Goal: Task Accomplishment & Management: Complete application form

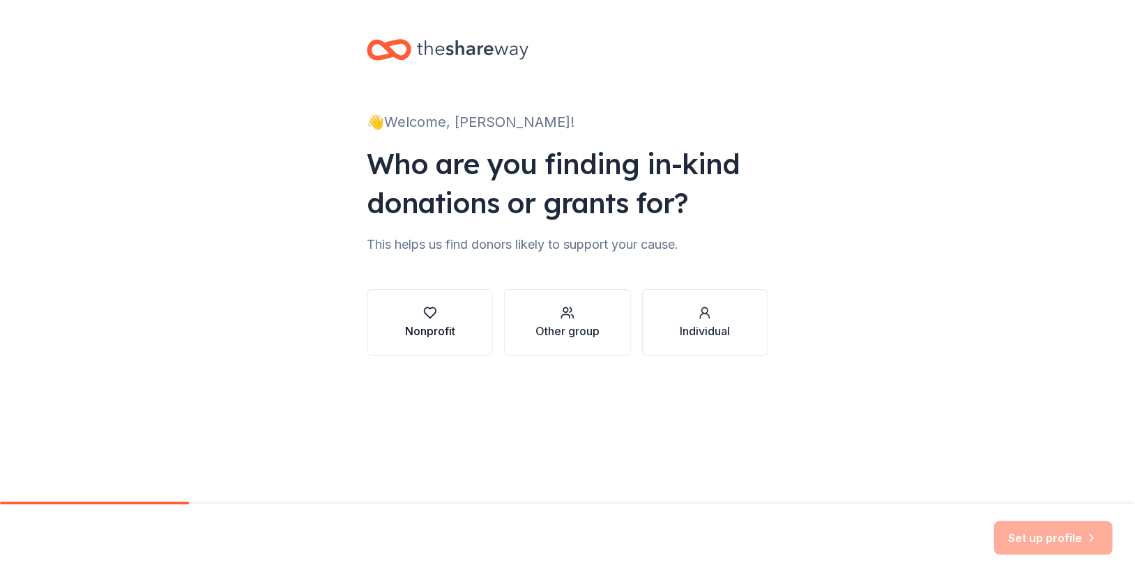
click at [433, 323] on div "Nonprofit" at bounding box center [430, 331] width 50 height 17
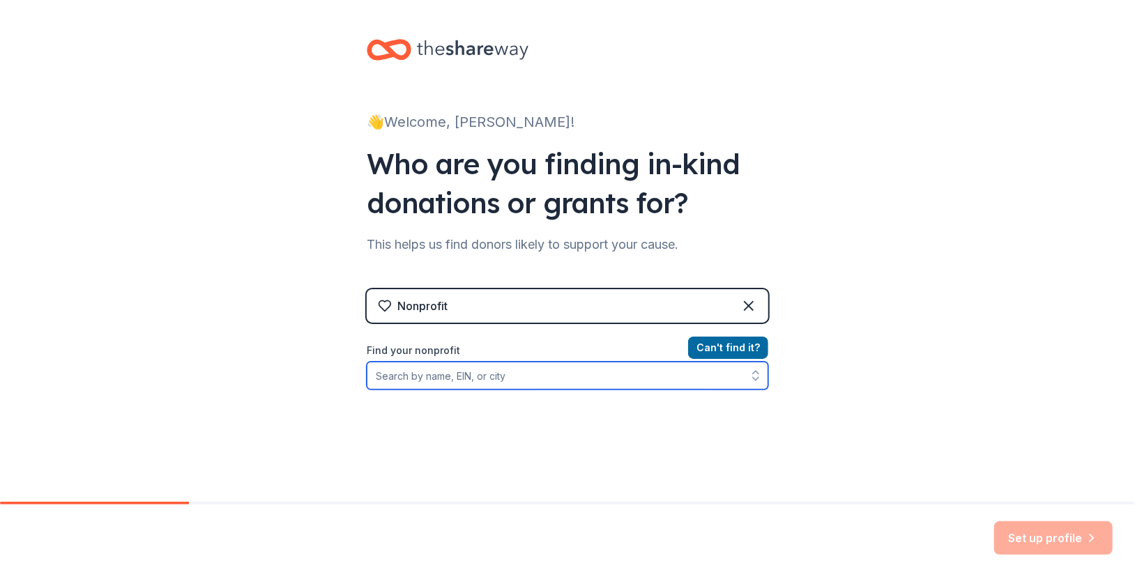
click at [450, 378] on input "Find your nonprofit" at bounding box center [568, 376] width 402 height 28
type input "Pediatric Oncology"
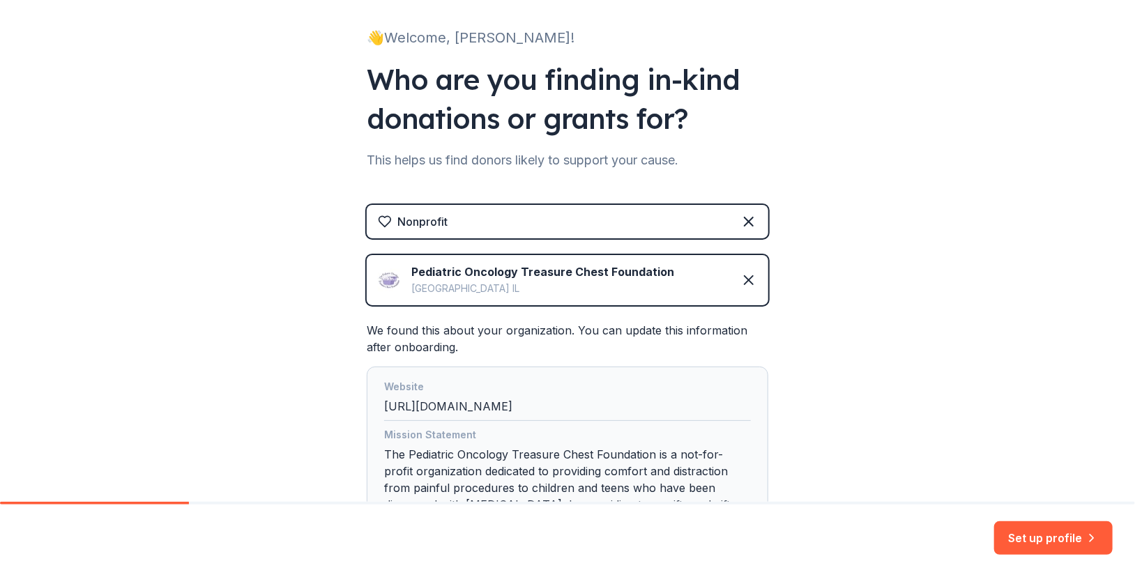
scroll to position [224, 0]
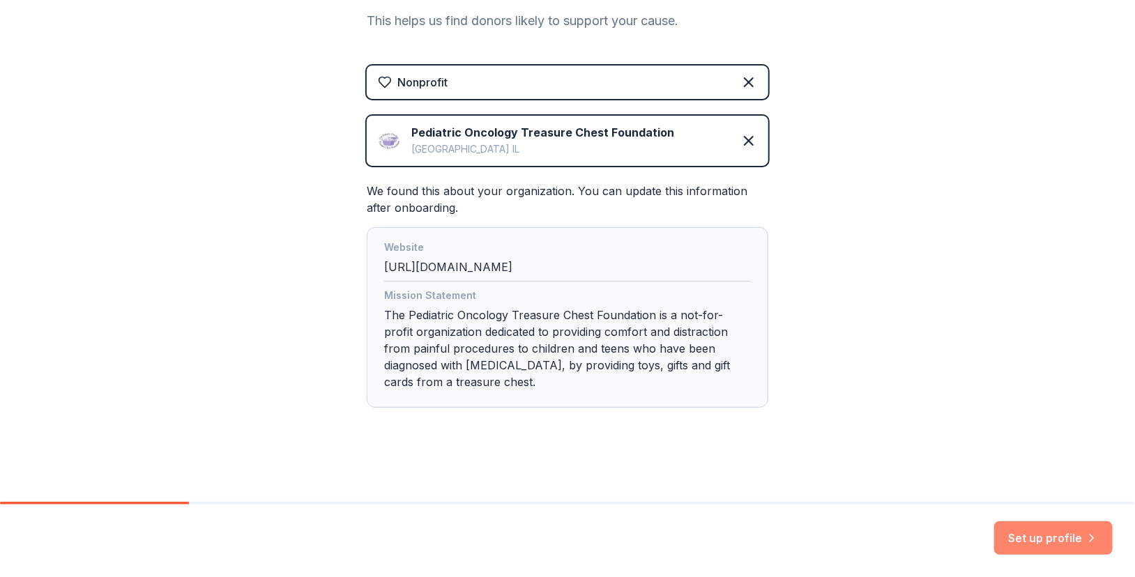
click at [1035, 535] on button "Set up profile" at bounding box center [1053, 537] width 119 height 33
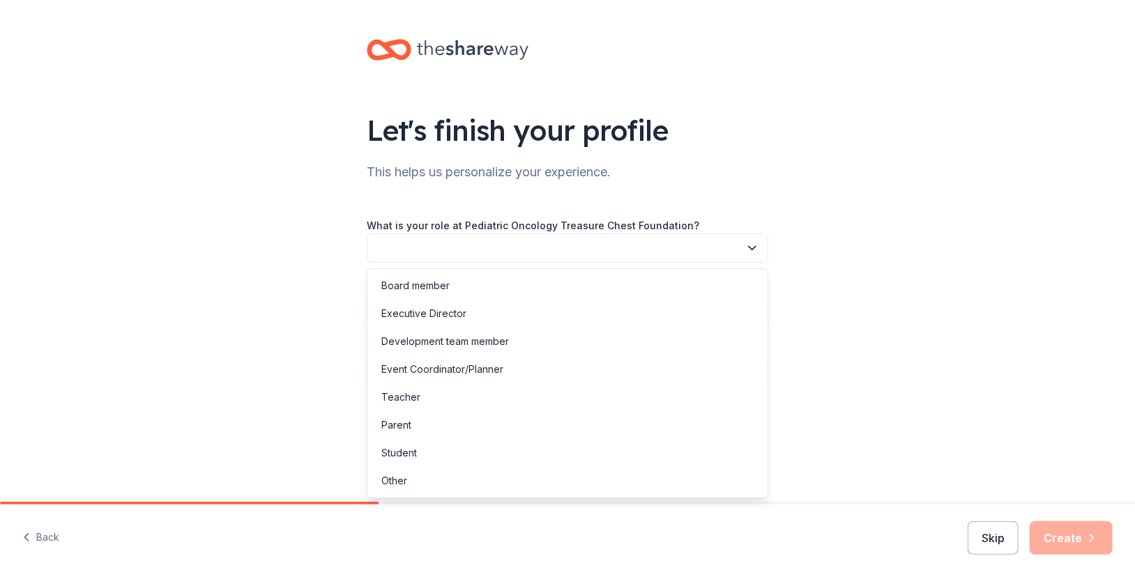
click at [753, 244] on icon "button" at bounding box center [752, 248] width 14 height 14
click at [436, 314] on div "Executive Director" at bounding box center [423, 313] width 85 height 17
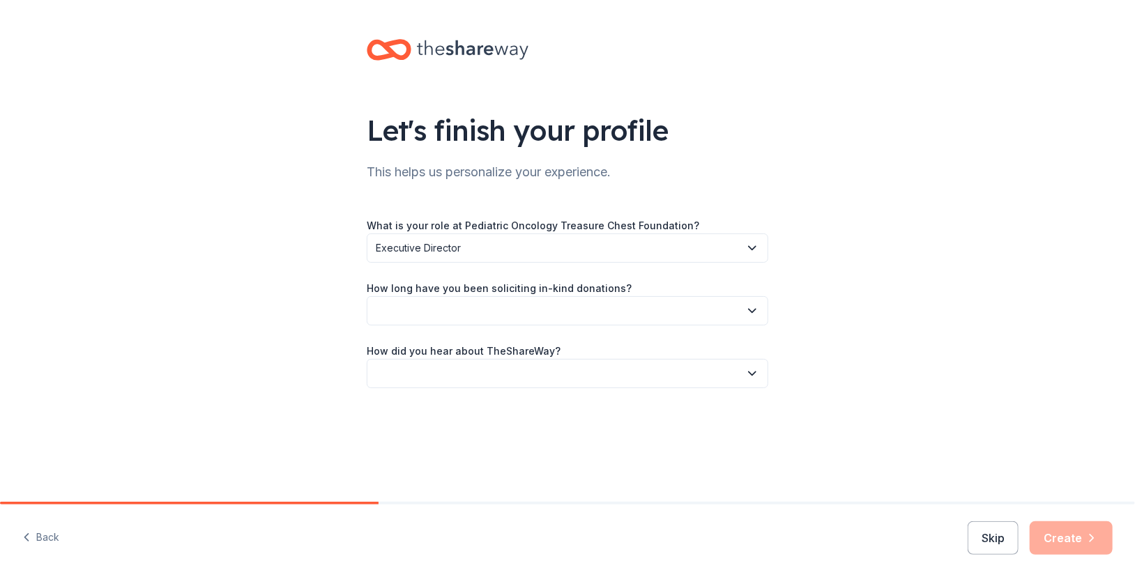
click at [752, 308] on icon "button" at bounding box center [752, 311] width 14 height 14
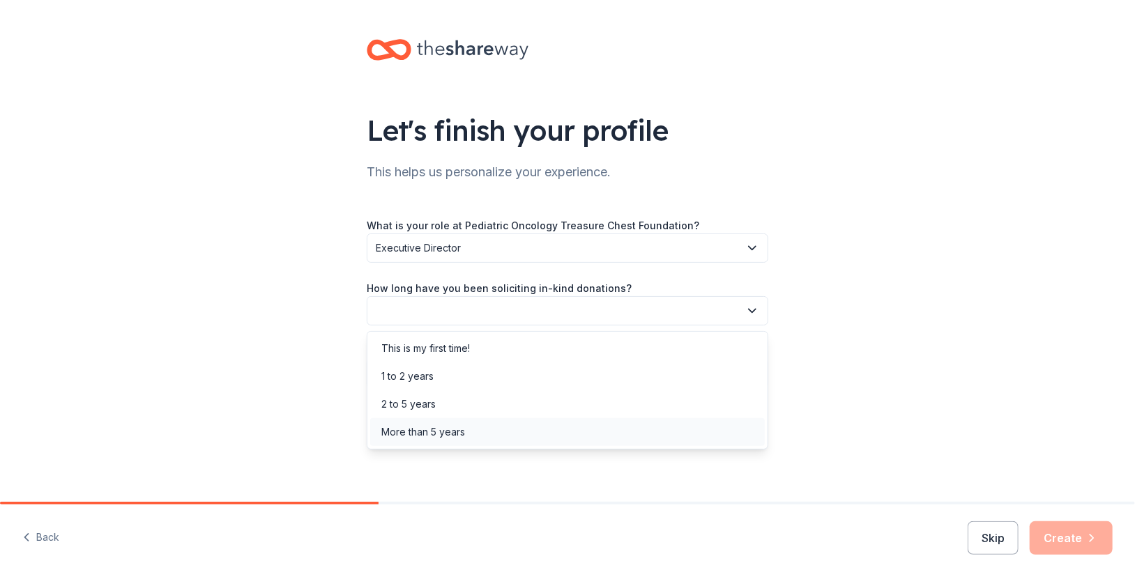
click at [461, 432] on div "More than 5 years" at bounding box center [423, 432] width 84 height 17
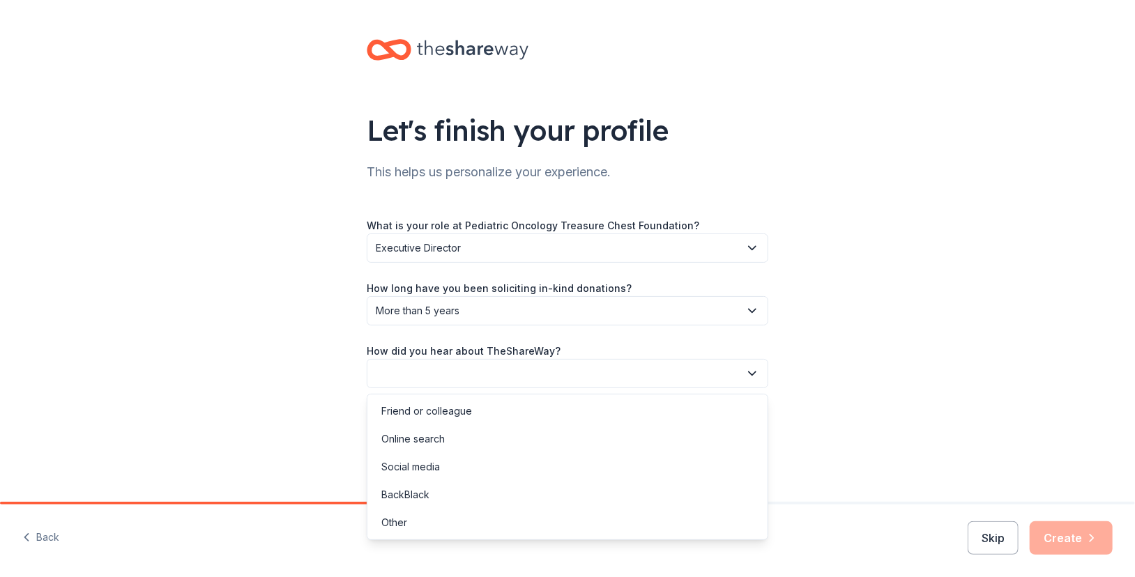
click at [747, 375] on icon "button" at bounding box center [752, 374] width 14 height 14
click at [452, 408] on div "Friend or colleague" at bounding box center [426, 411] width 91 height 17
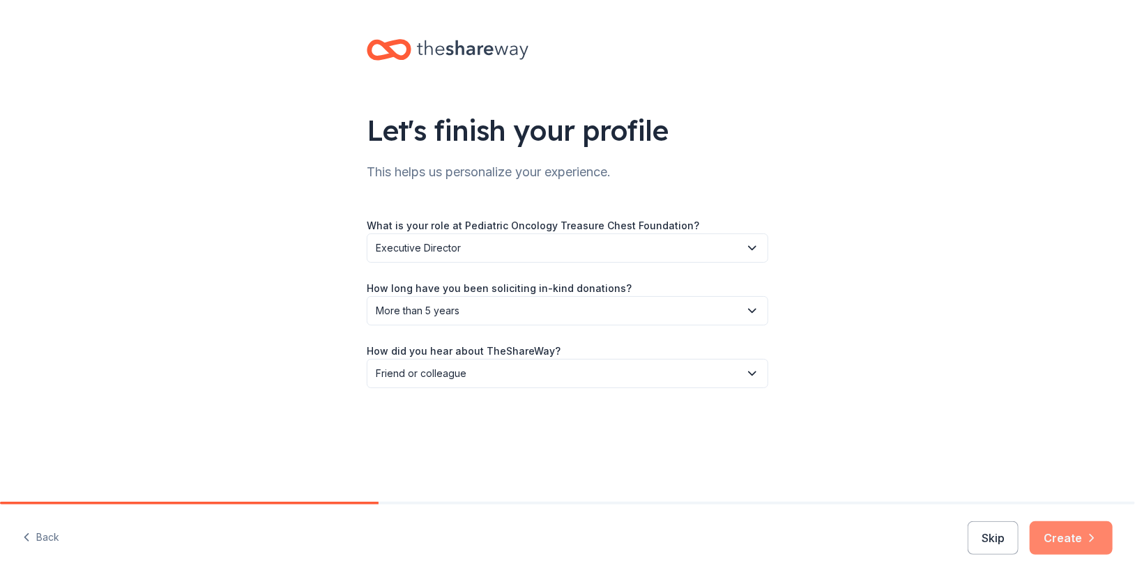
click at [1064, 534] on button "Create" at bounding box center [1071, 537] width 83 height 33
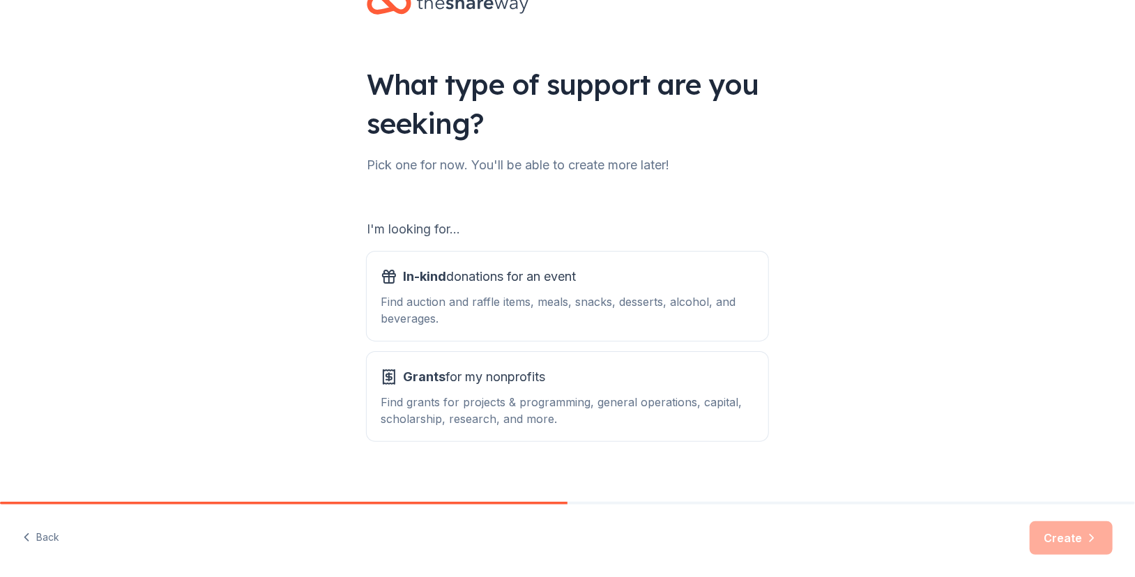
scroll to position [60, 0]
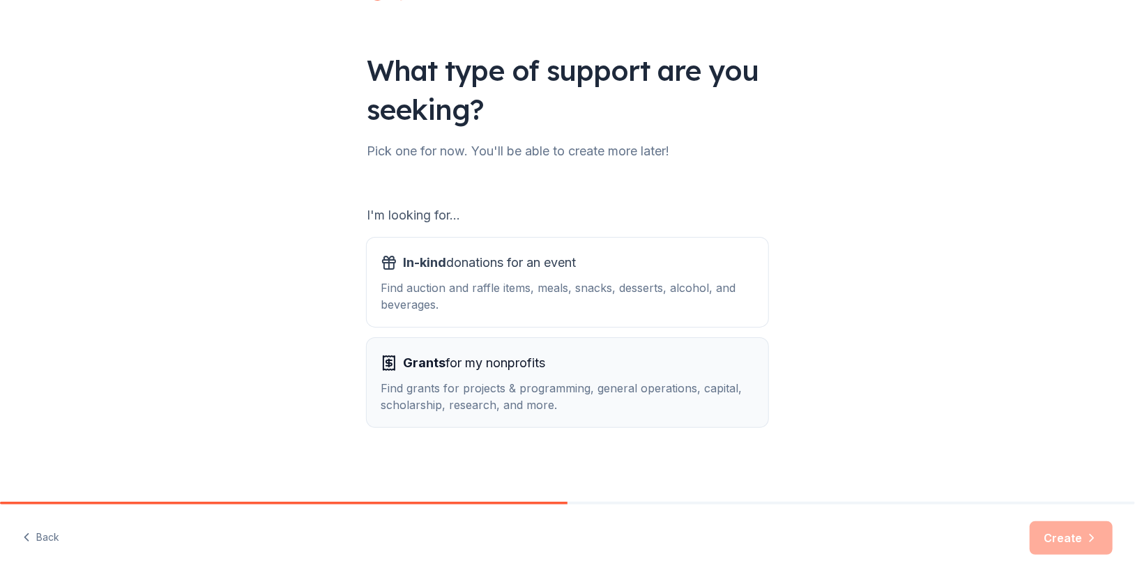
click at [462, 373] on span "Grants for my nonprofits" at bounding box center [474, 363] width 142 height 22
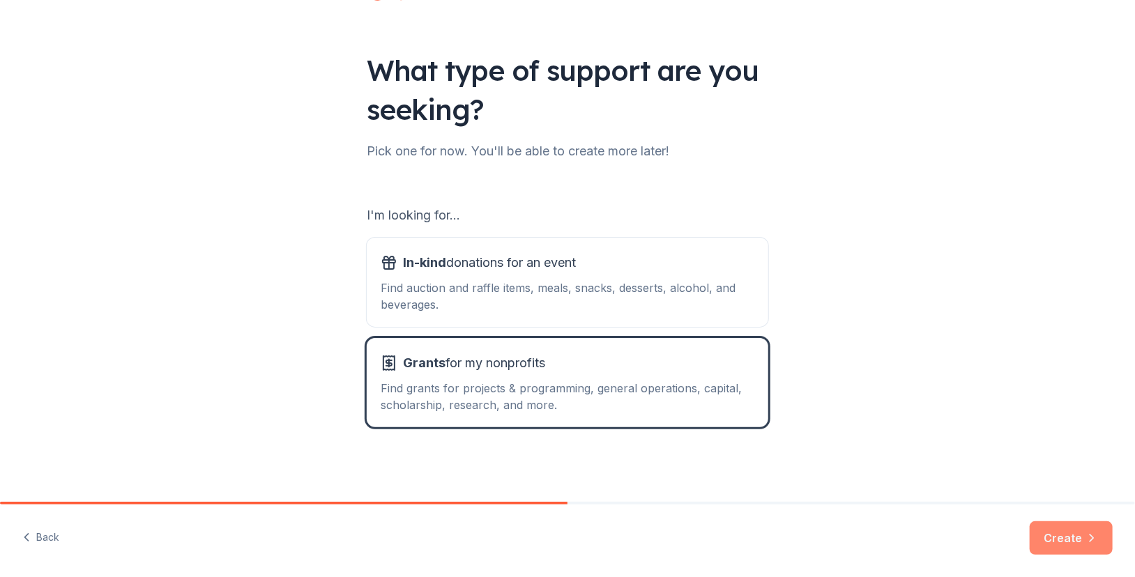
click at [1062, 536] on button "Create" at bounding box center [1071, 537] width 83 height 33
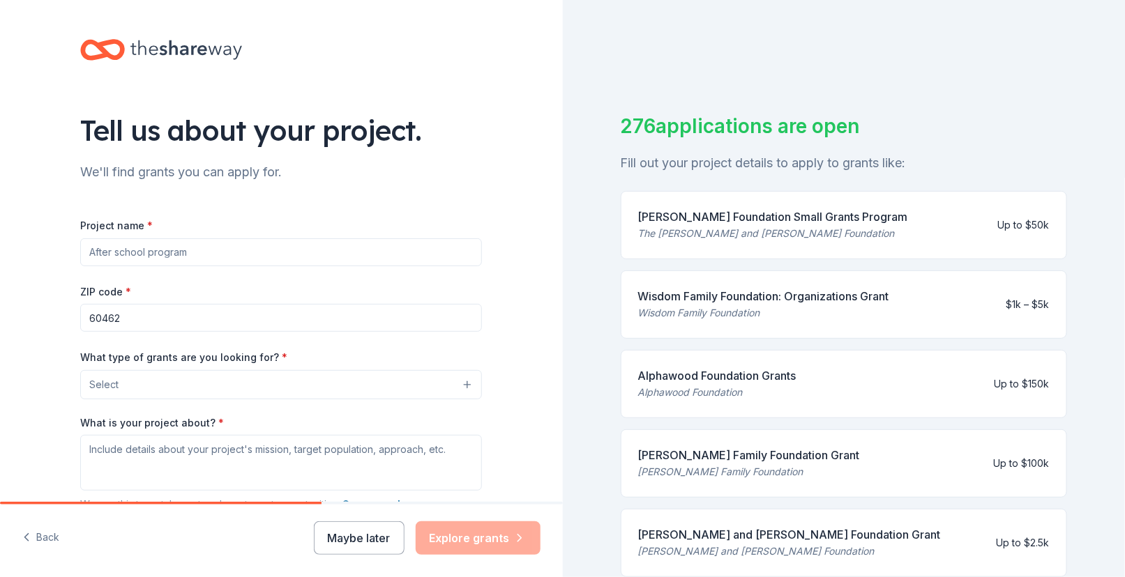
click at [195, 251] on input "Project name *" at bounding box center [281, 252] width 402 height 28
type input "Toys for Children with [MEDICAL_DATA]"
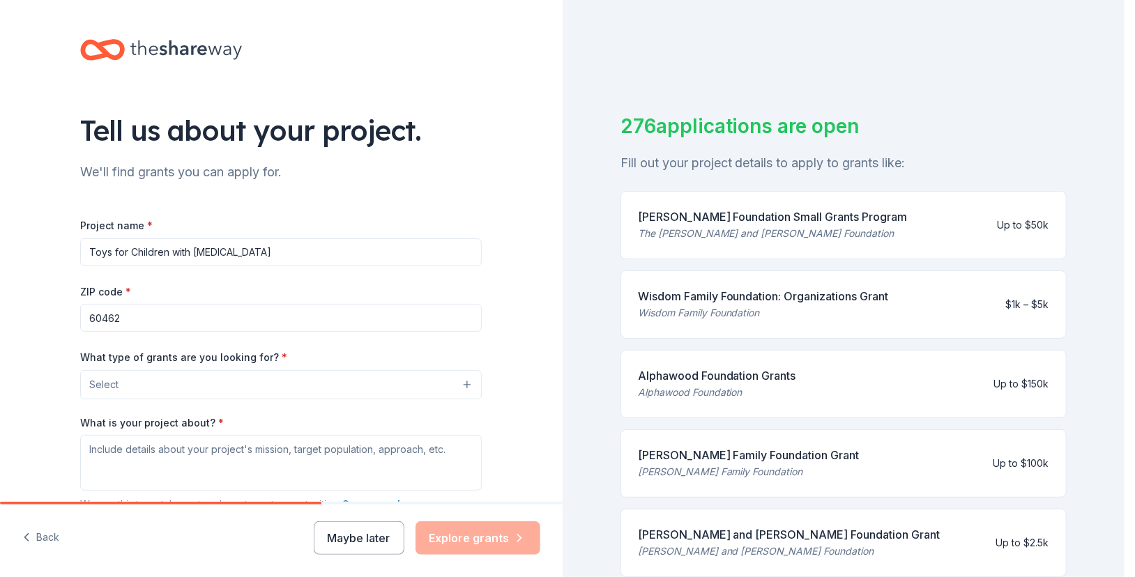
click at [405, 388] on button "Select" at bounding box center [281, 384] width 402 height 29
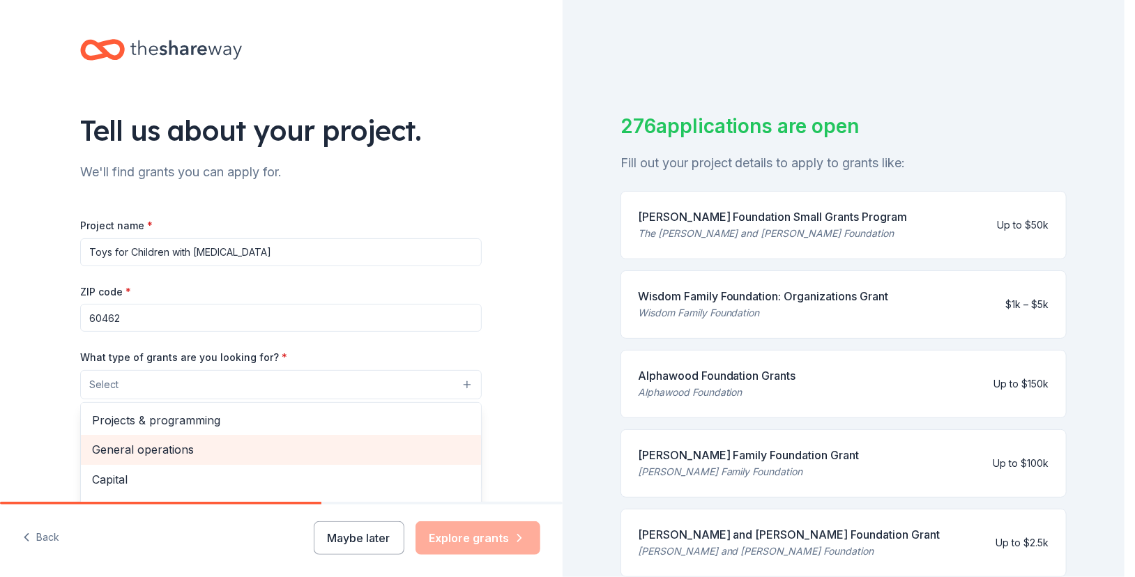
click at [167, 450] on span "General operations" at bounding box center [281, 450] width 378 height 18
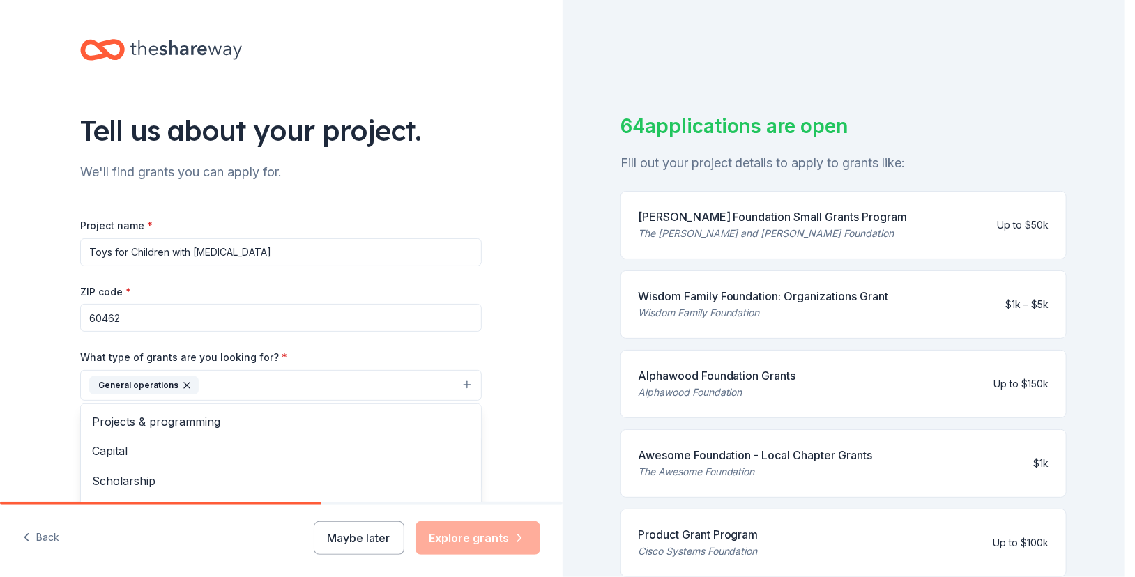
scroll to position [70, 0]
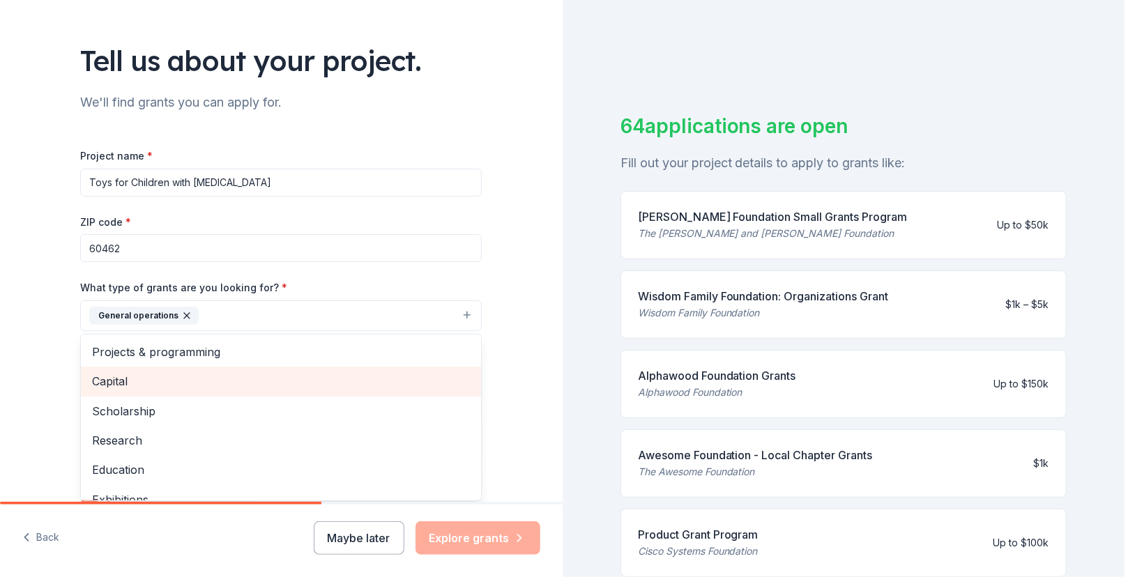
click at [113, 381] on span "Capital" at bounding box center [281, 381] width 378 height 18
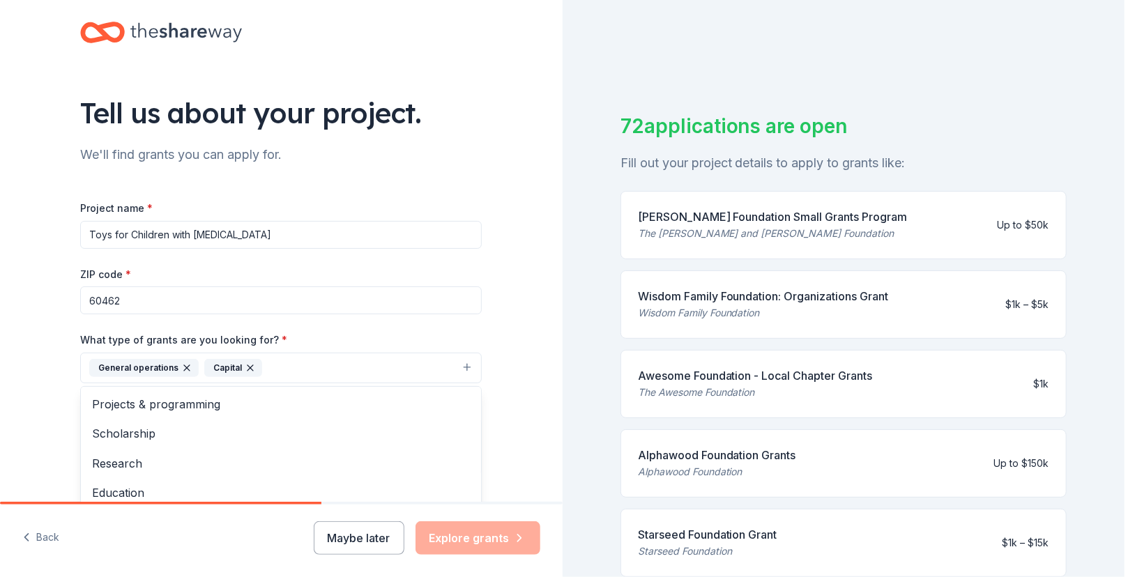
scroll to position [0, 0]
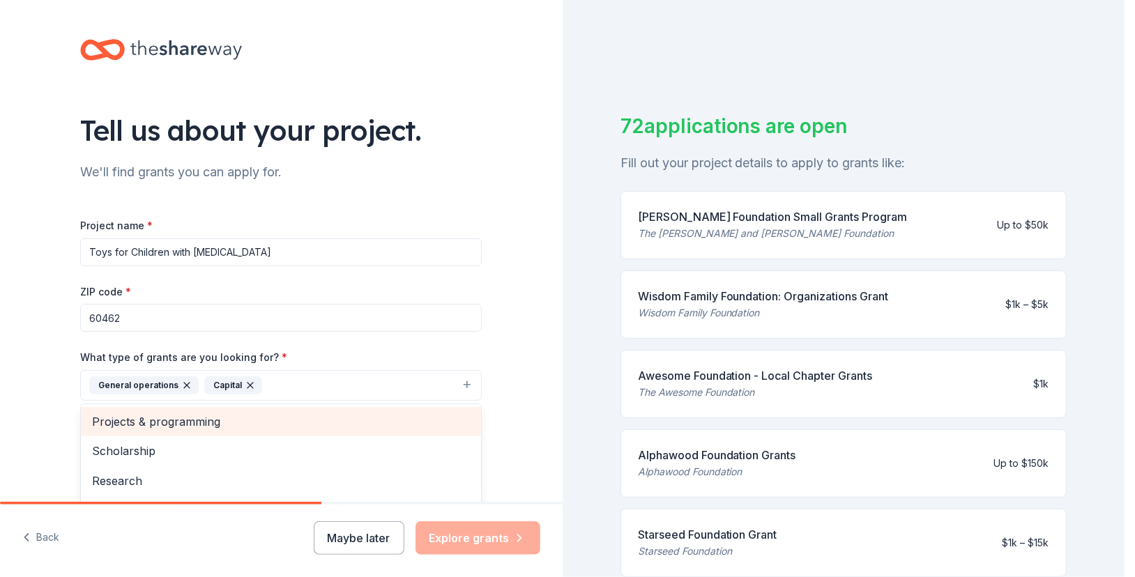
click at [194, 422] on span "Projects & programming" at bounding box center [281, 422] width 378 height 18
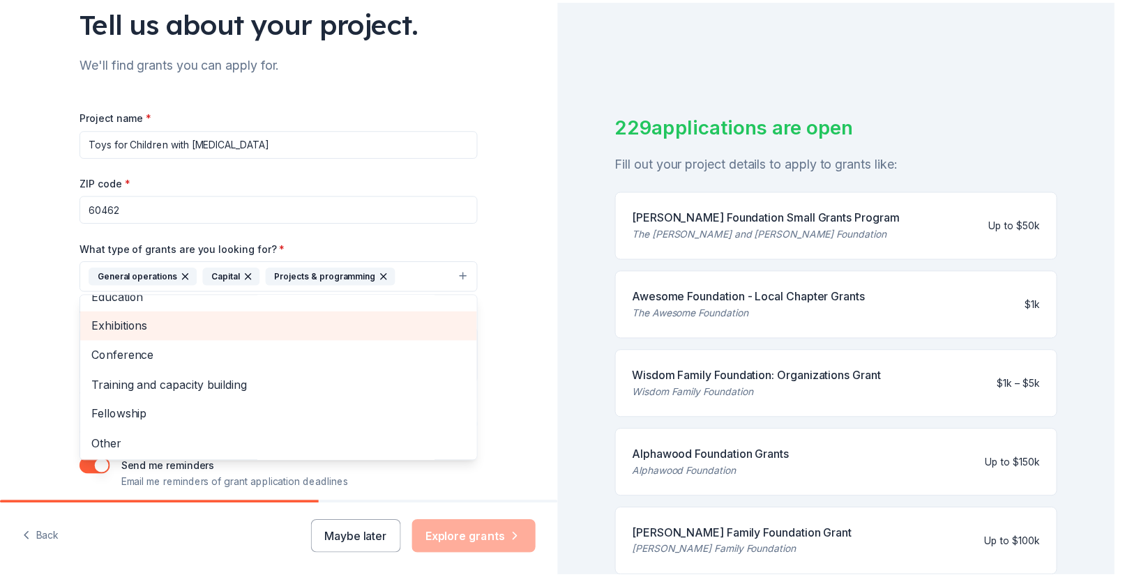
scroll to position [139, 0]
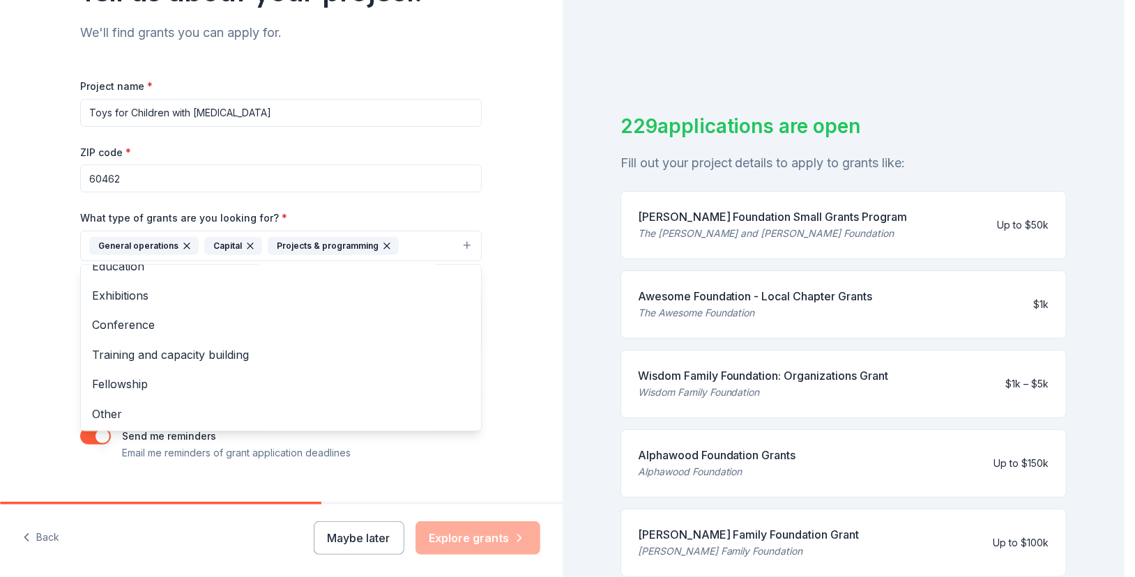
click at [500, 339] on div "Tell us about your project. We'll find grants you can apply for. Project name *…" at bounding box center [281, 195] width 563 height 668
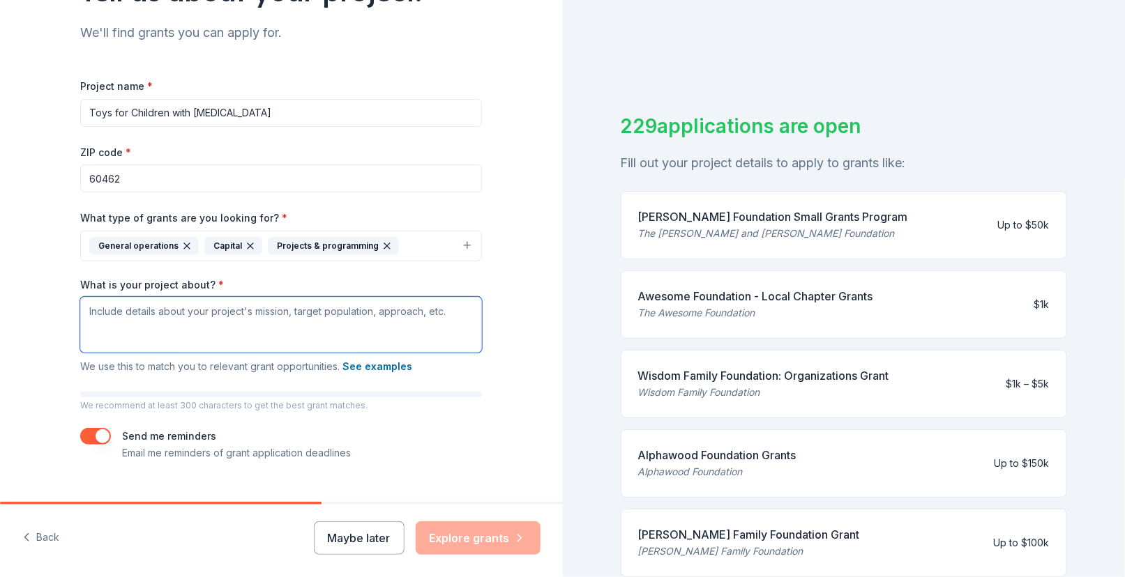
click at [141, 314] on textarea "What is your project about? *" at bounding box center [281, 325] width 402 height 56
paste textarea "The mission of the Treasure Chest Foundation is to provide comfort and distract…"
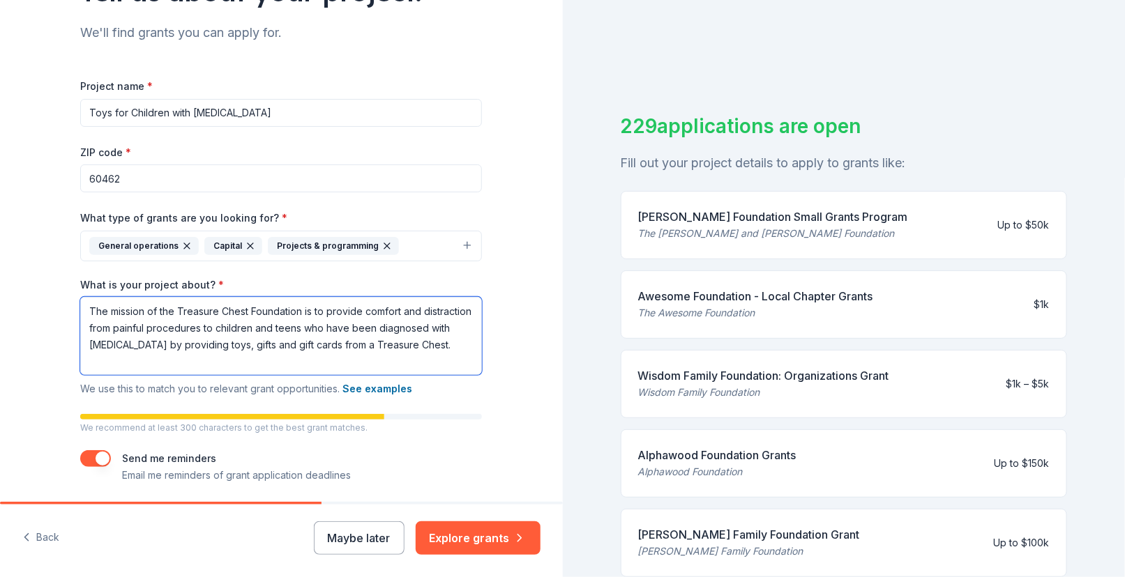
scroll to position [188, 0]
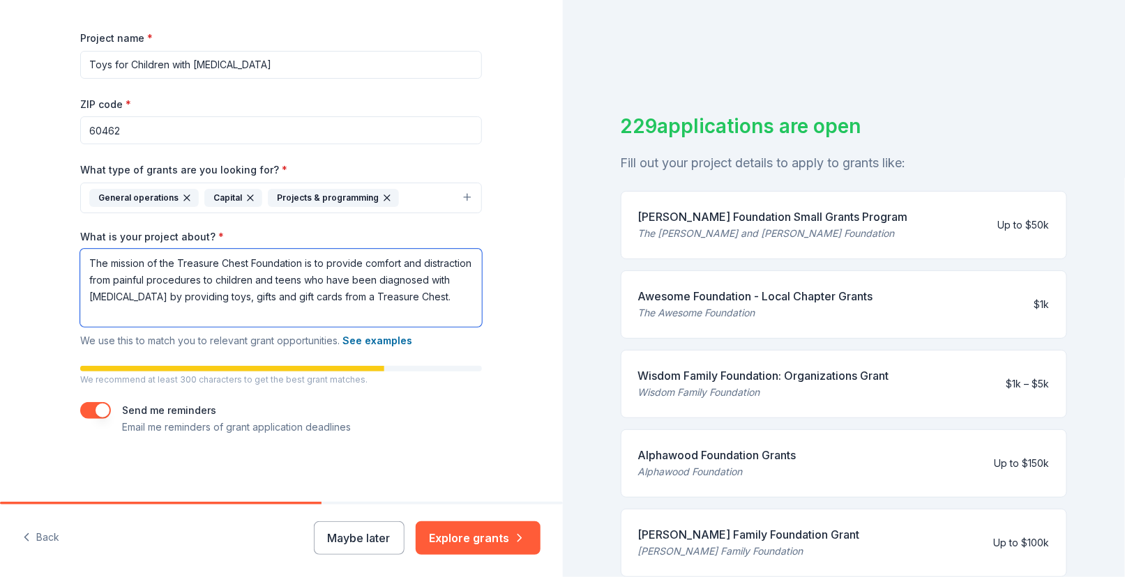
drag, startPoint x: 126, startPoint y: 317, endPoint x: 124, endPoint y: 310, distance: 7.9
click at [125, 314] on textarea "The mission of the Treasure Chest Foundation is to provide comfort and distract…" at bounding box center [281, 288] width 402 height 78
paste textarea "Child-Focused - With each decision made, our focus is on how to best serve the …"
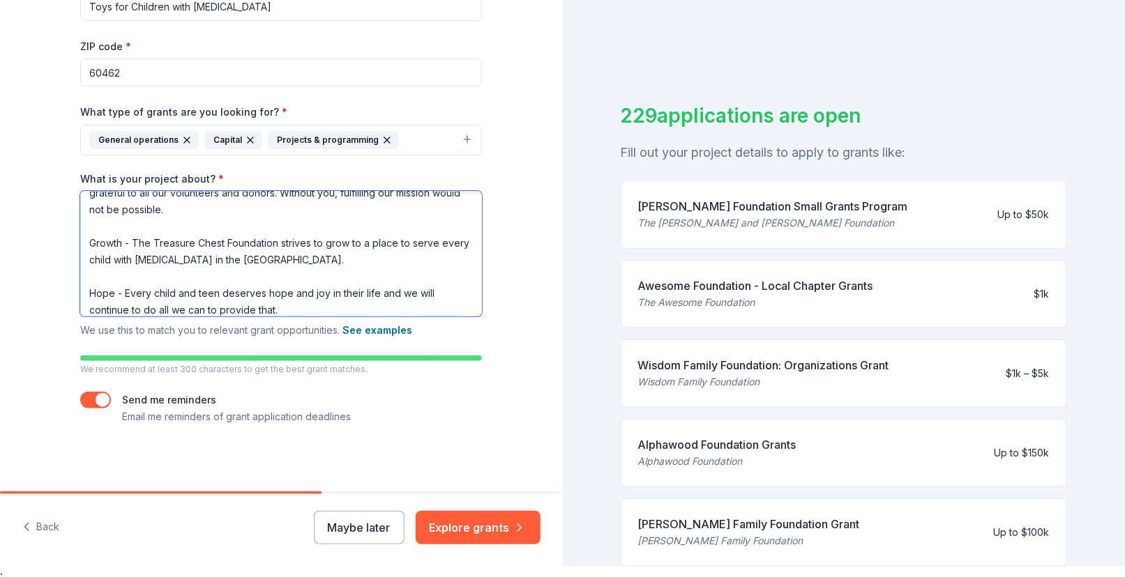
scroll to position [17, 0]
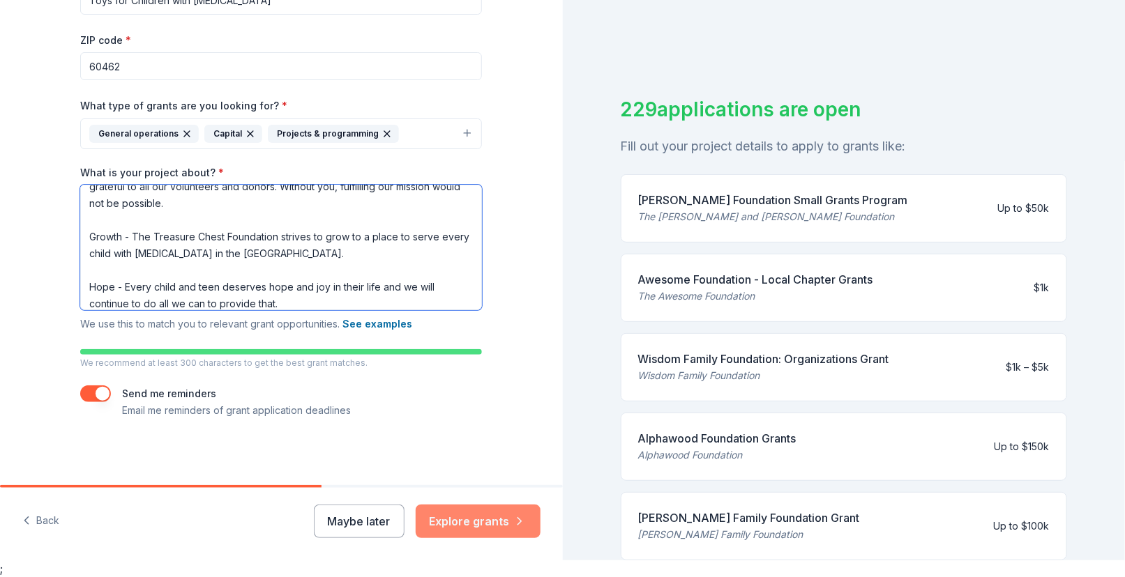
type textarea "The mission of the Treasure Chest Foundation is to provide comfort and distract…"
click at [475, 521] on button "Explore grants" at bounding box center [478, 521] width 125 height 33
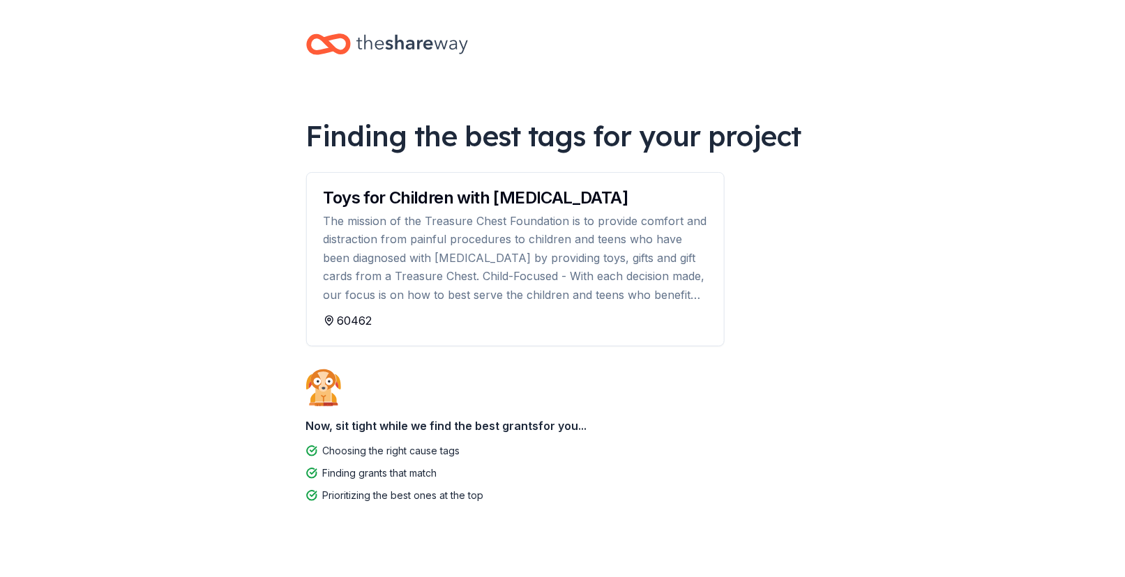
scroll to position [12, 0]
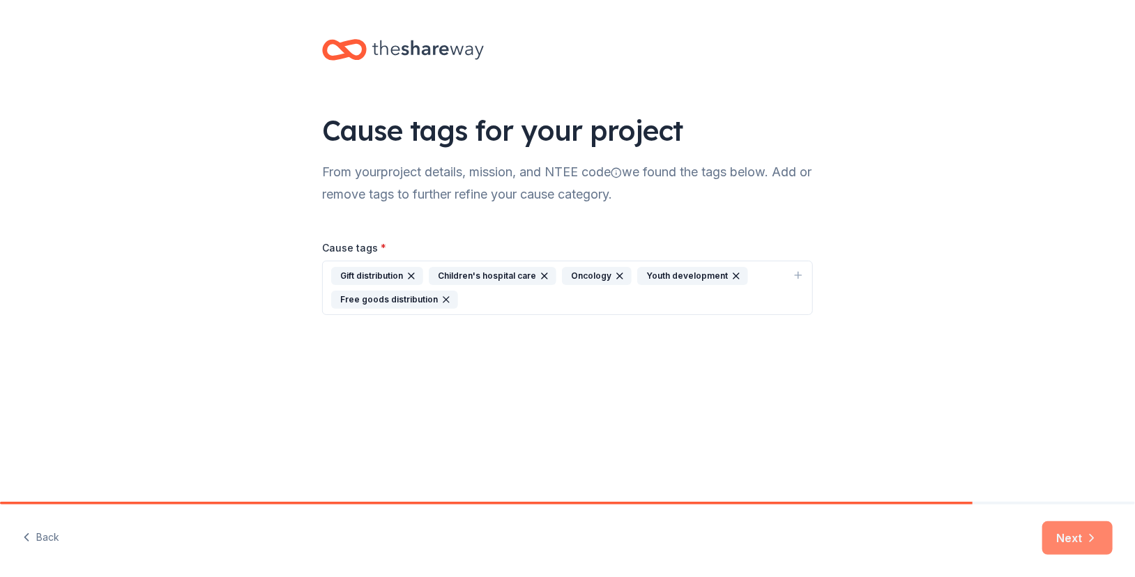
click at [1076, 538] on button "Next" at bounding box center [1077, 537] width 70 height 33
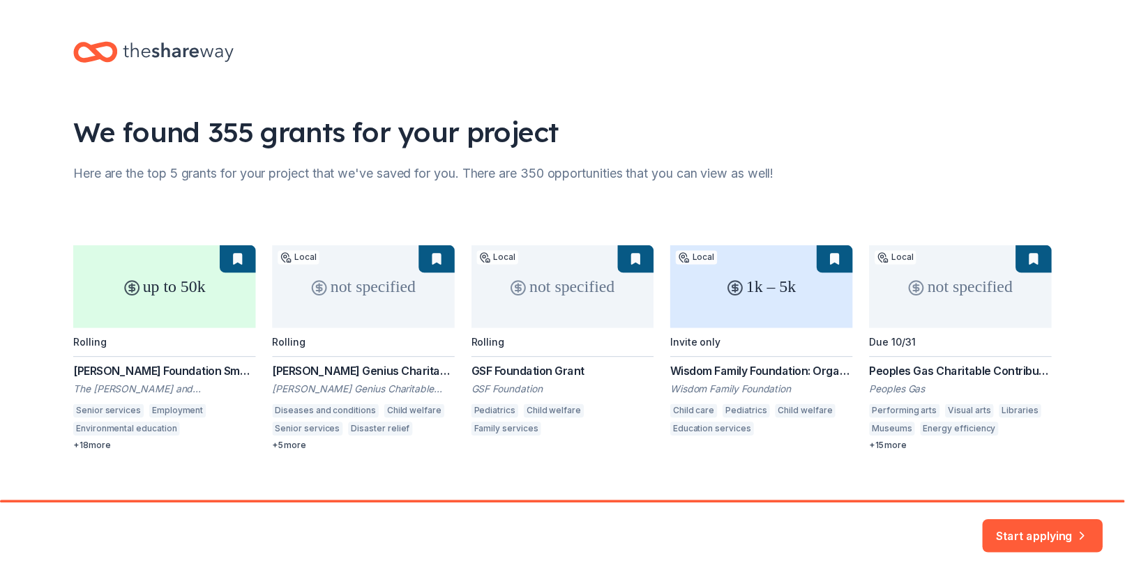
scroll to position [17, 0]
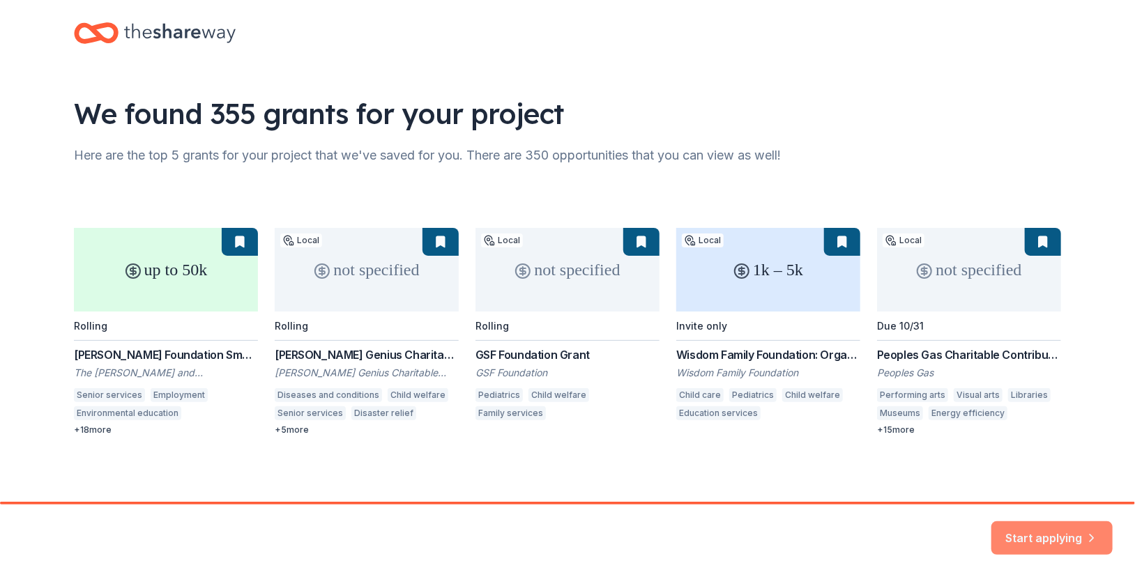
click at [1033, 528] on button "Start applying" at bounding box center [1051, 529] width 121 height 33
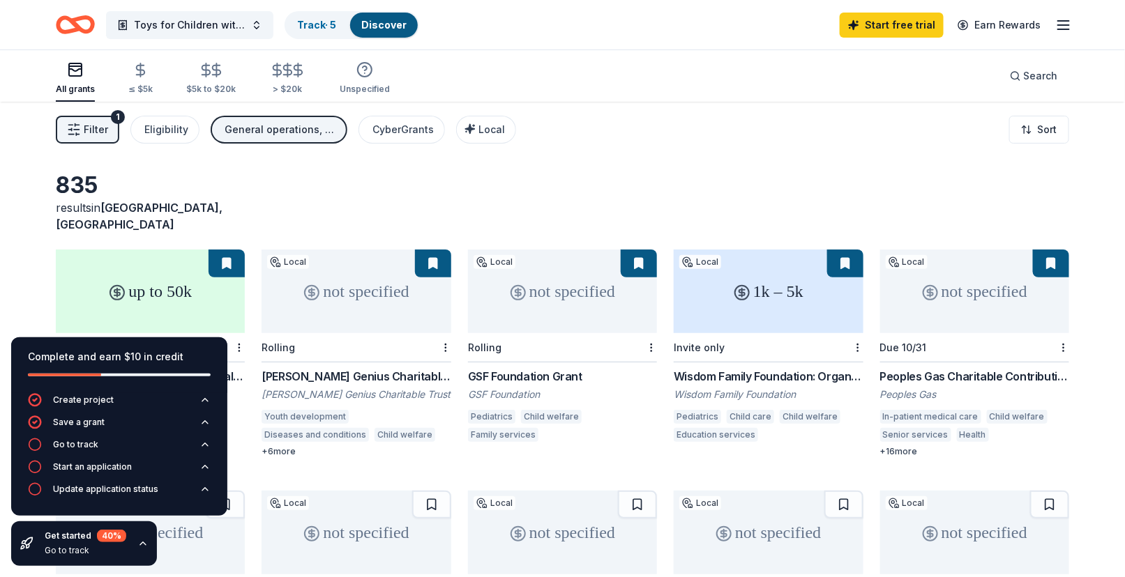
click at [468, 194] on div "835 results in Orland Park, IL" at bounding box center [562, 202] width 1013 height 61
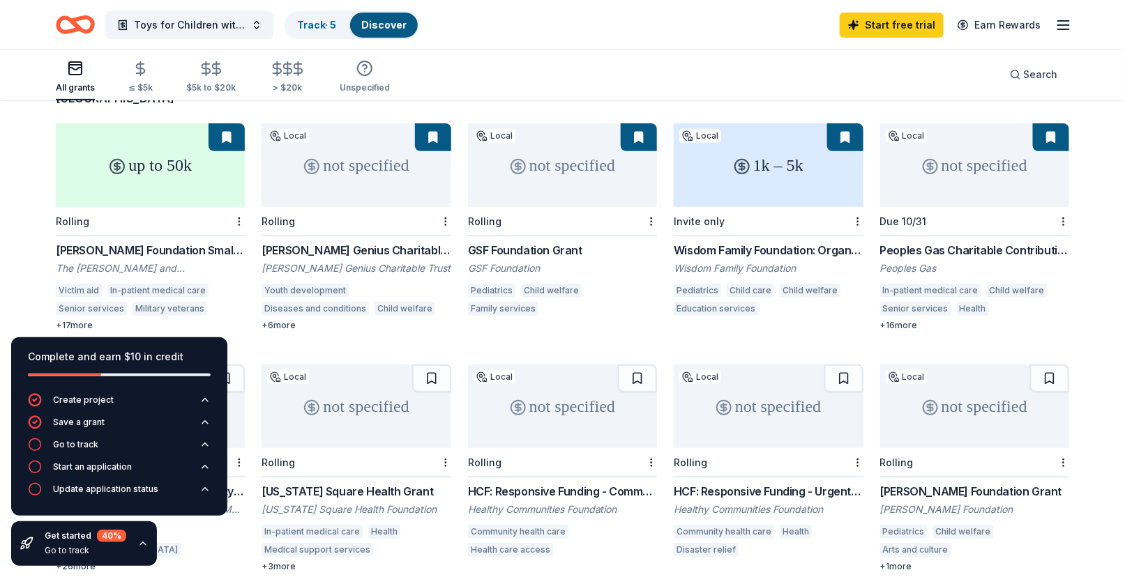
scroll to position [139, 0]
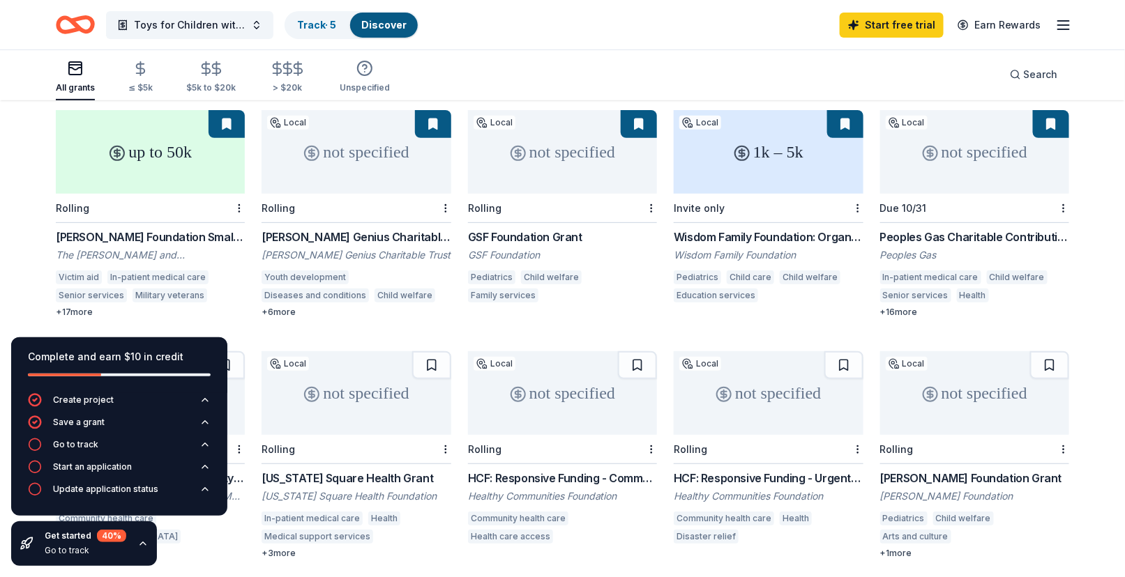
click at [269, 307] on div "+ 6 more" at bounding box center [355, 312] width 189 height 11
click at [128, 248] on div "The Harry and Jeanette Weinberg Foundation" at bounding box center [150, 255] width 189 height 14
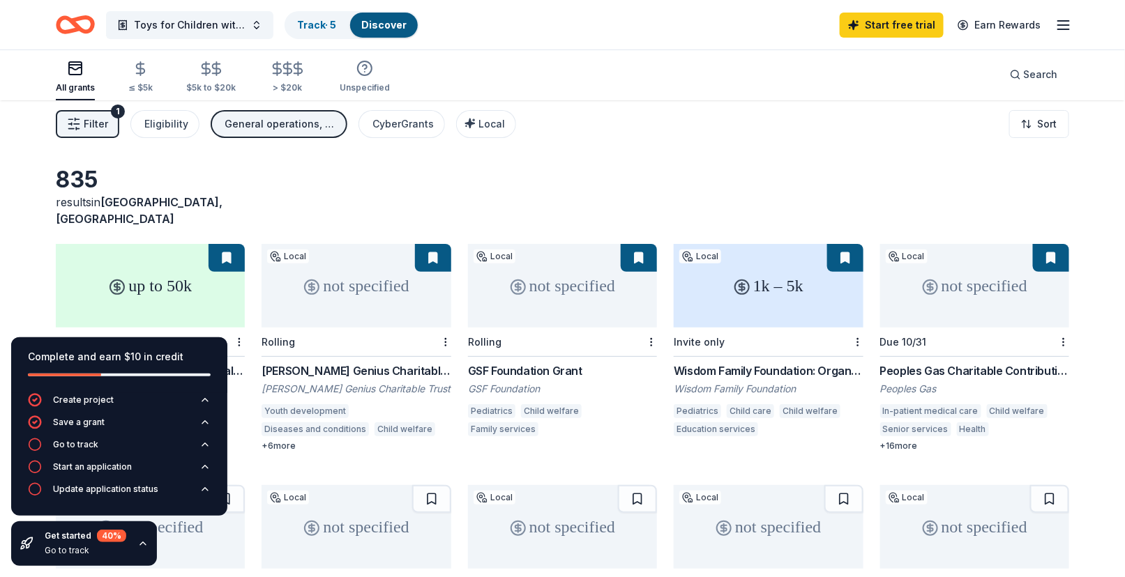
scroll to position [0, 0]
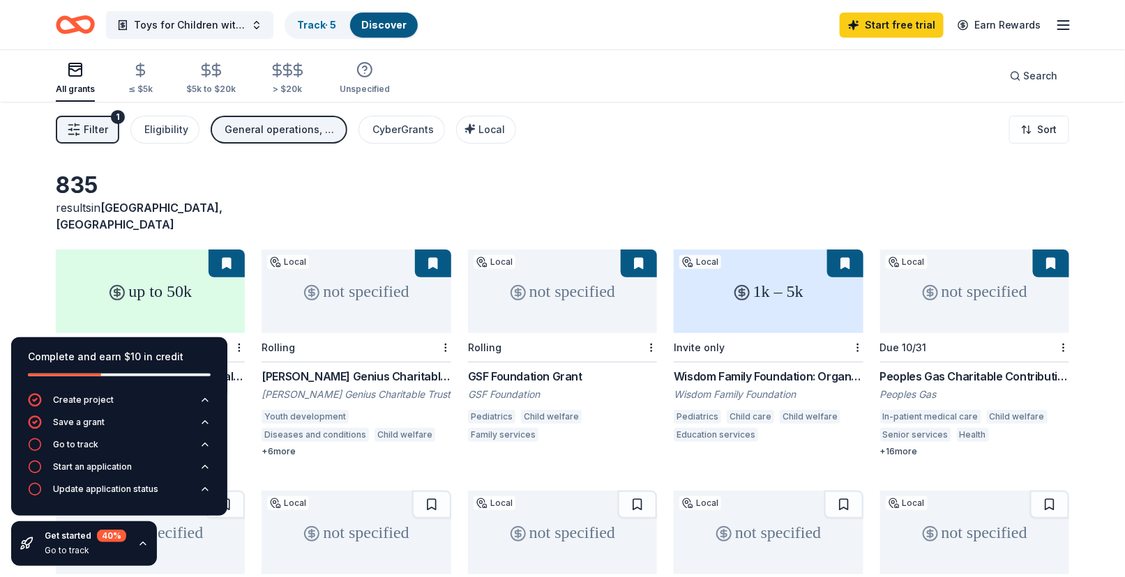
click at [565, 305] on div "not specified" at bounding box center [562, 292] width 189 height 84
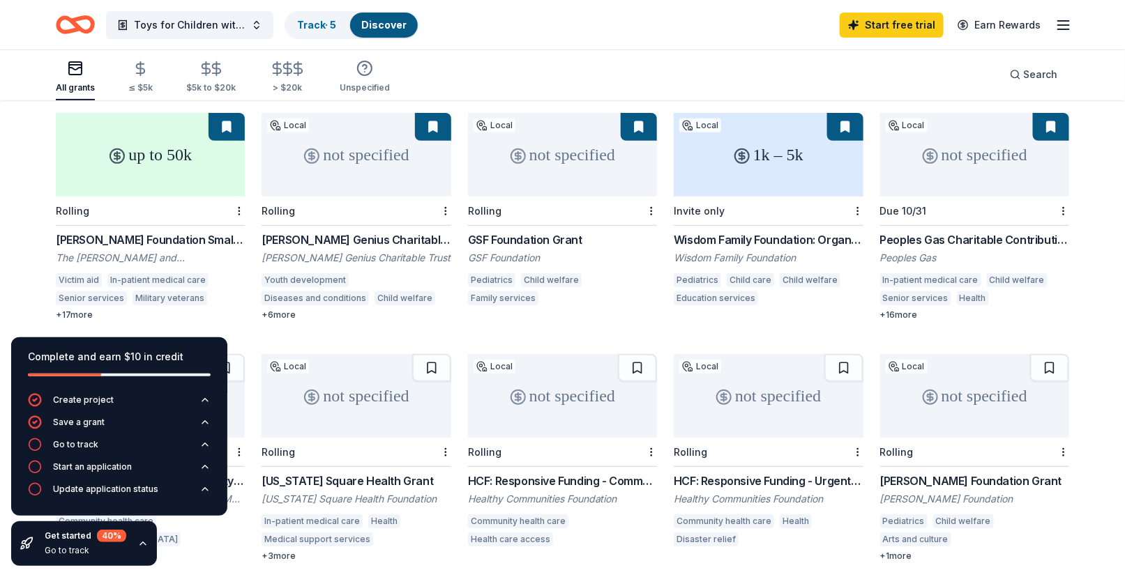
scroll to position [139, 0]
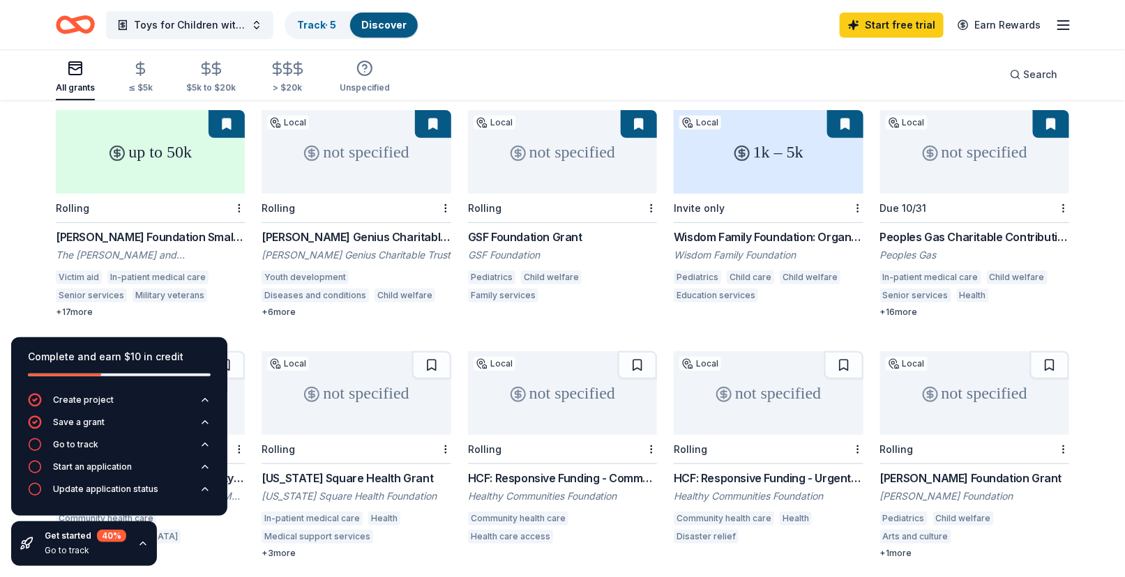
click at [559, 170] on div "not specified" at bounding box center [562, 152] width 189 height 84
click at [773, 194] on div "Invite only" at bounding box center [767, 208] width 189 height 29
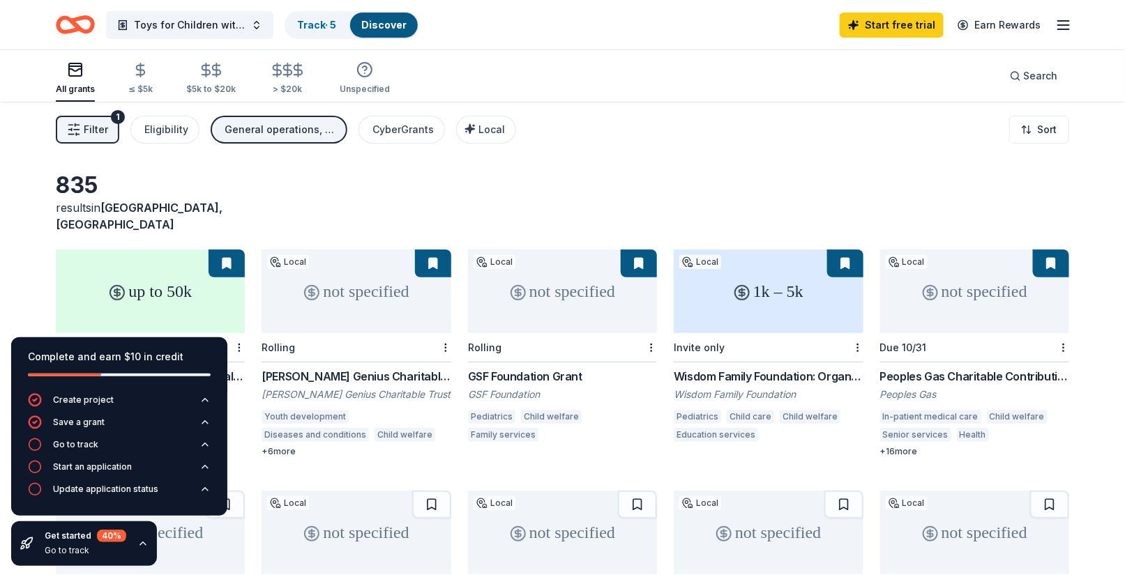
click at [972, 333] on div "Due 10/31" at bounding box center [974, 347] width 189 height 29
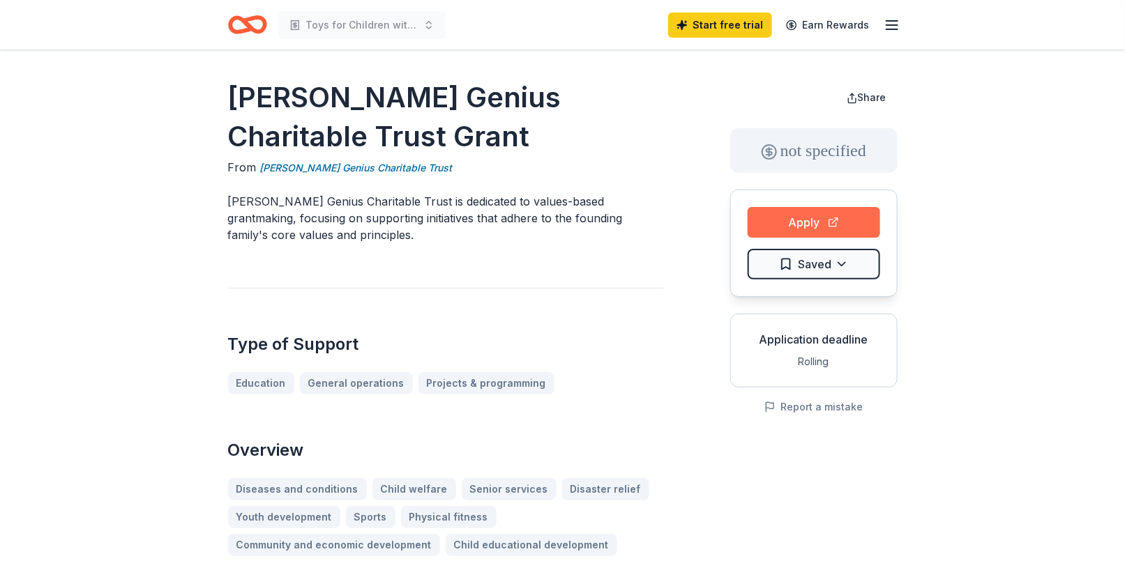
click at [798, 219] on button "Apply" at bounding box center [813, 222] width 132 height 31
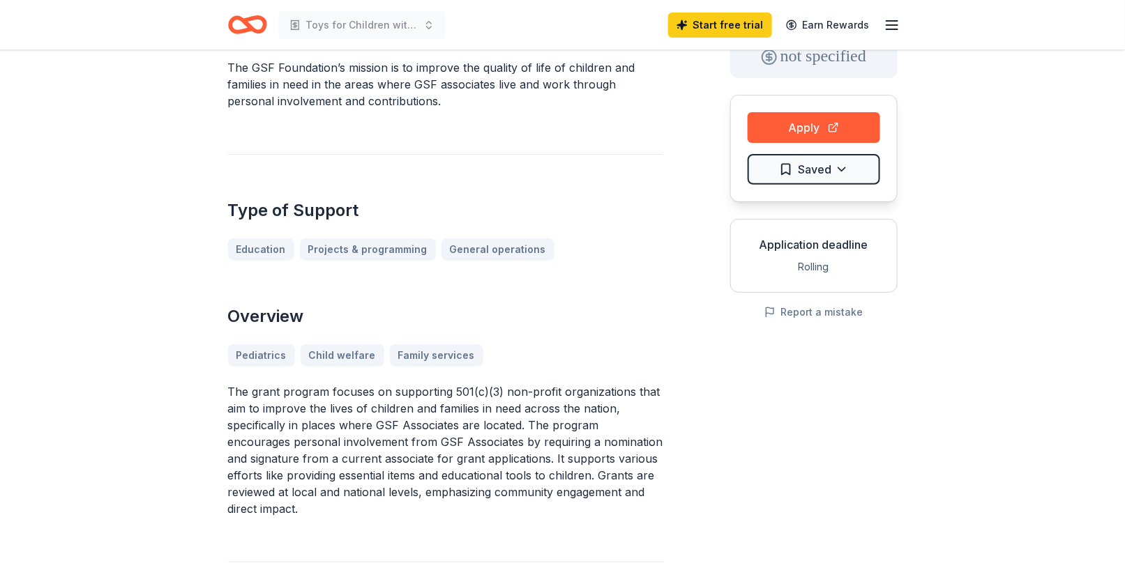
scroll to position [139, 0]
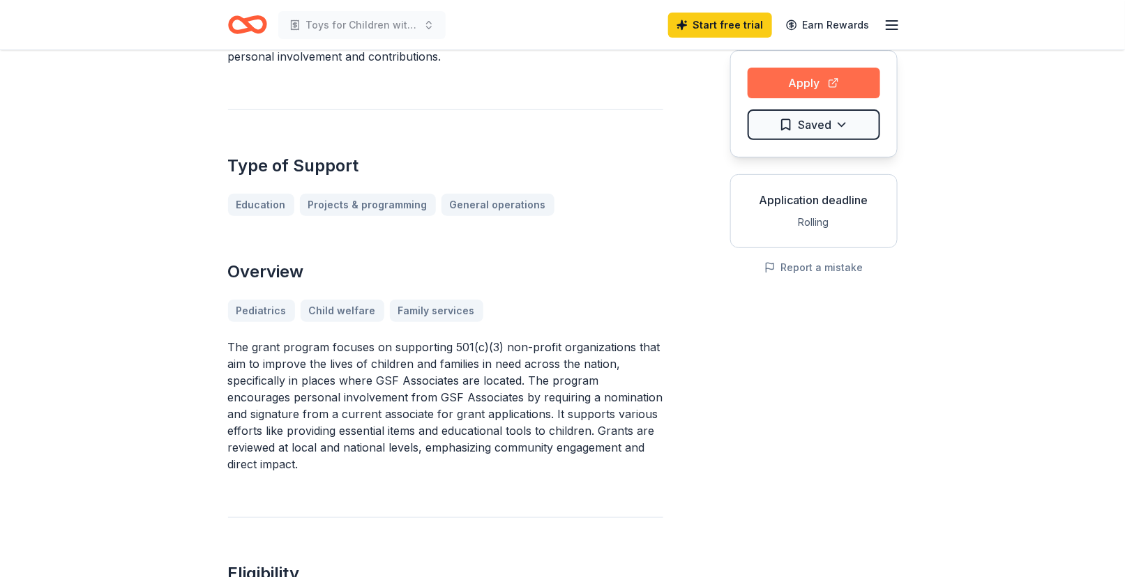
click at [791, 79] on button "Apply" at bounding box center [813, 83] width 132 height 31
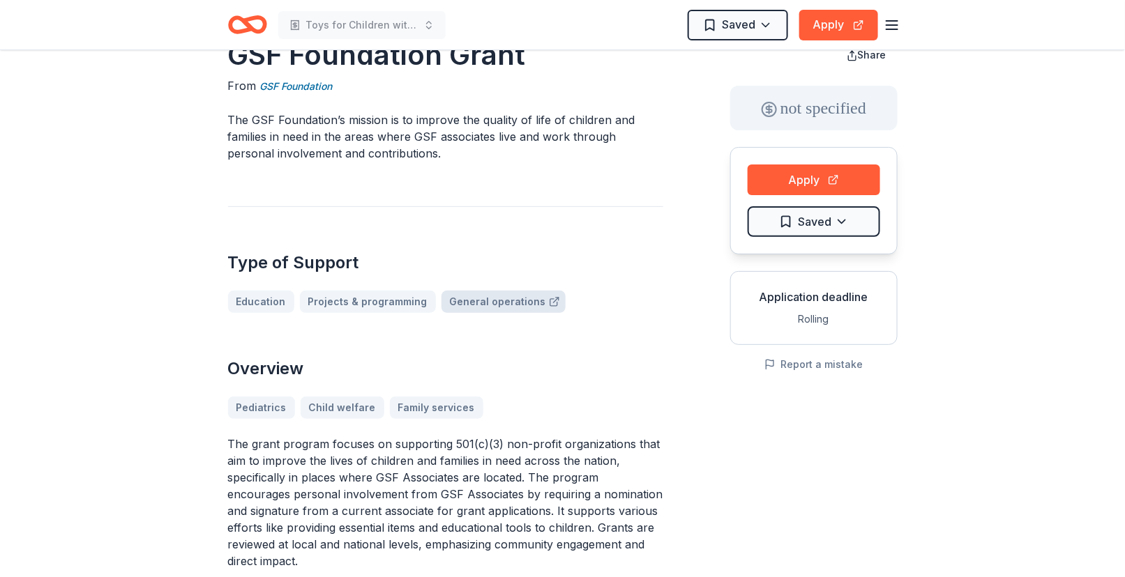
scroll to position [0, 0]
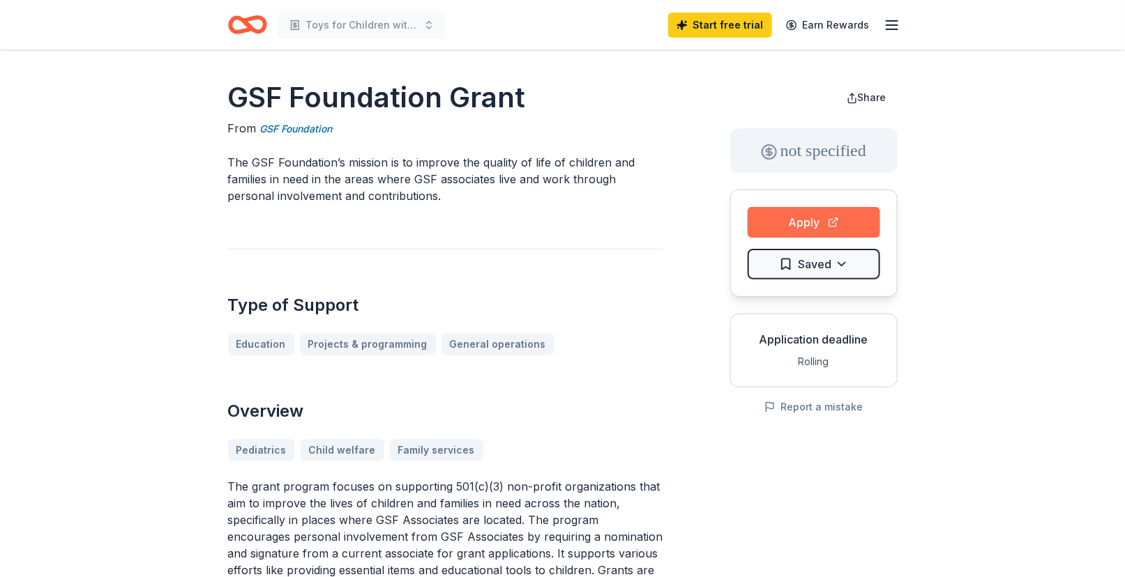
click at [798, 217] on button "Apply" at bounding box center [813, 222] width 132 height 31
click at [788, 220] on button "Apply" at bounding box center [813, 222] width 132 height 31
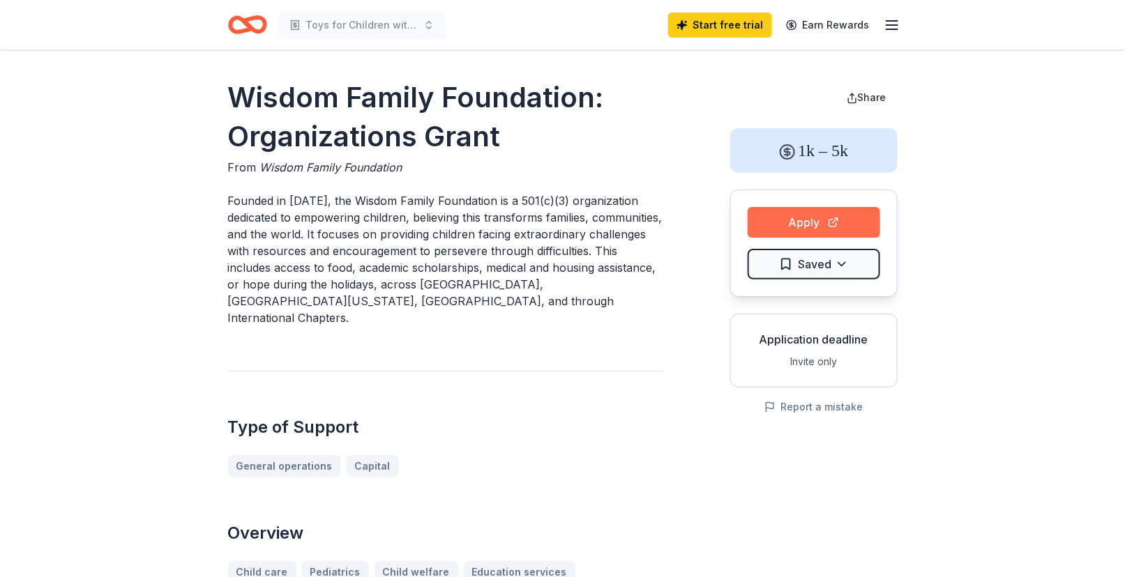
click at [792, 227] on button "Apply" at bounding box center [813, 222] width 132 height 31
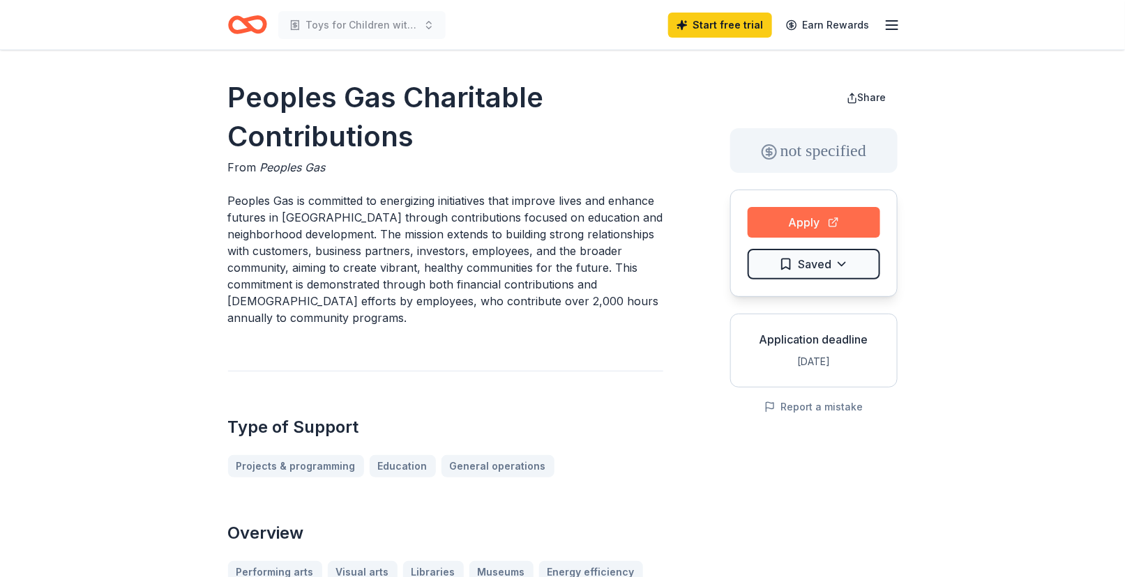
click at [778, 224] on button "Apply" at bounding box center [813, 222] width 132 height 31
click at [793, 217] on button "Apply" at bounding box center [813, 222] width 132 height 31
click at [793, 224] on button "Apply" at bounding box center [813, 222] width 132 height 31
